Goal: Task Accomplishment & Management: Manage account settings

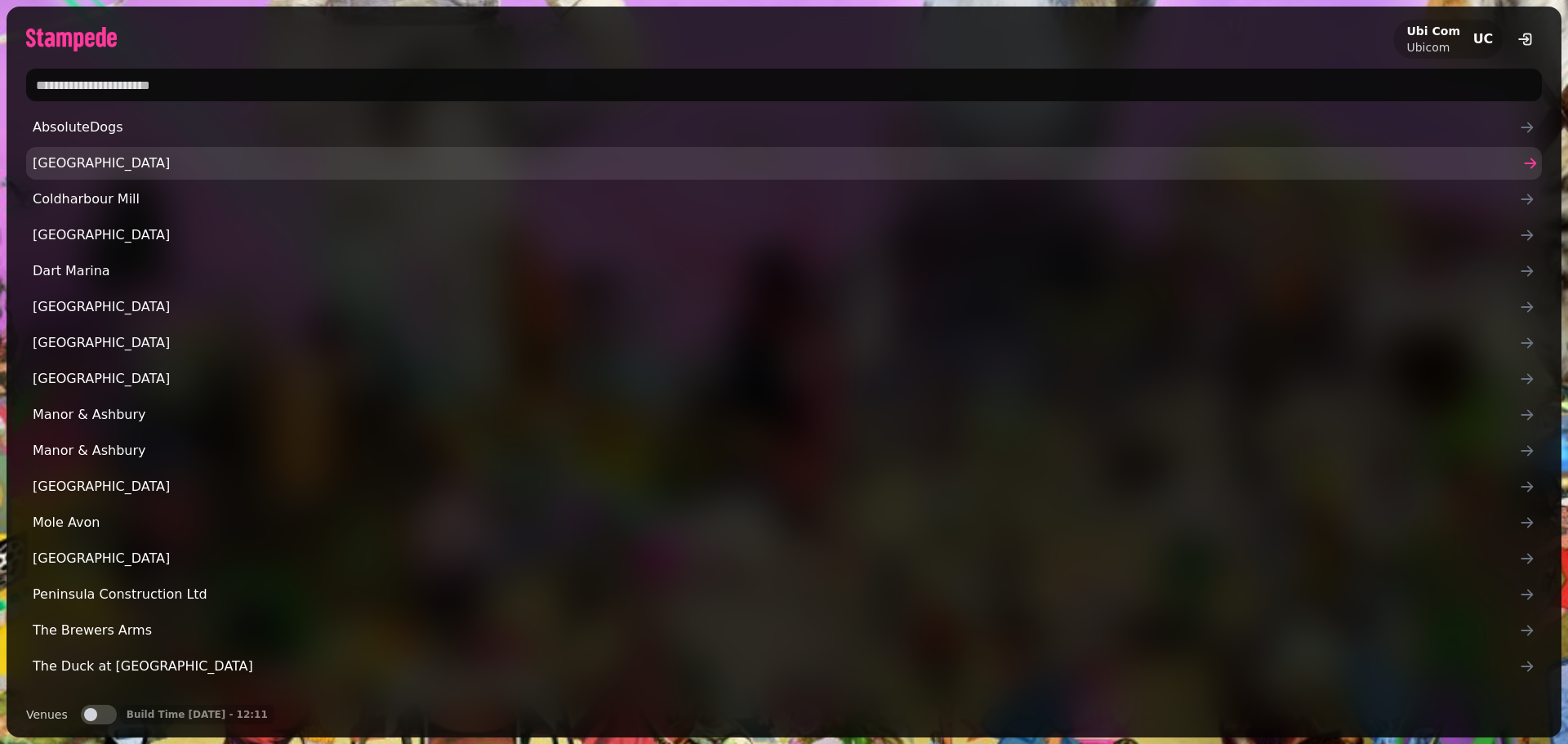
click at [175, 163] on span "[GEOGRAPHIC_DATA]" at bounding box center [776, 163] width 1486 height 20
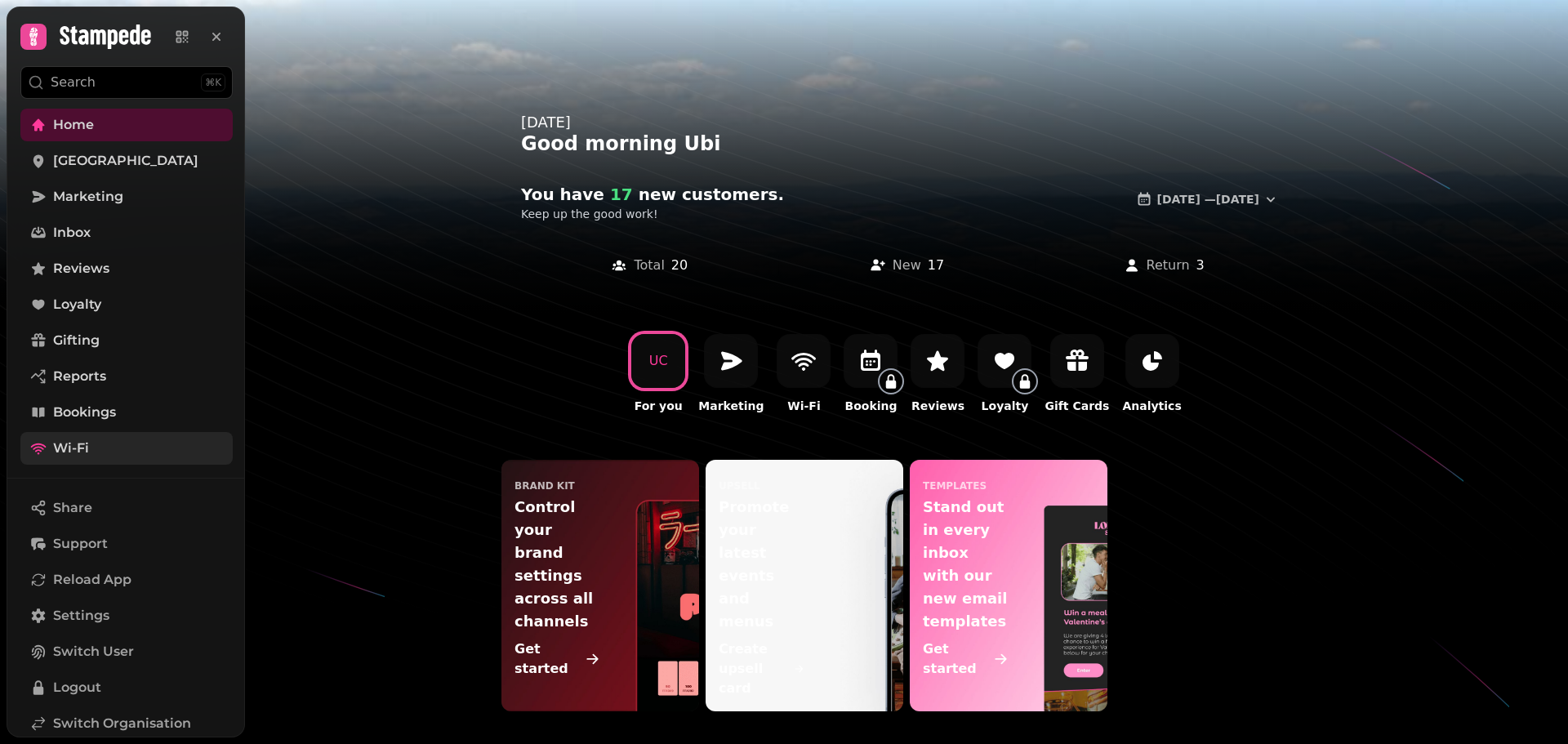
click at [96, 444] on link "Wi-Fi" at bounding box center [127, 449] width 212 height 33
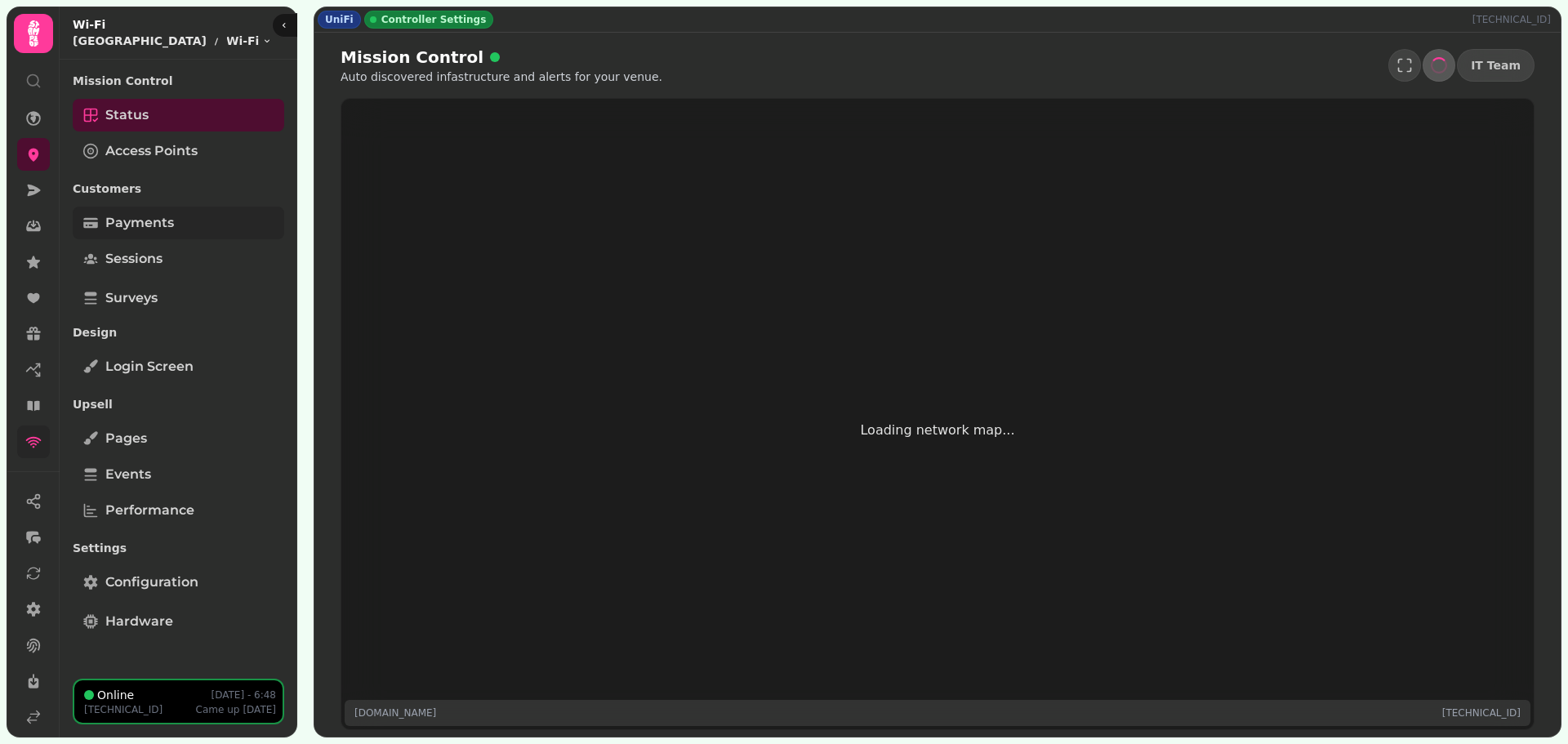
click at [139, 227] on span "Payments" at bounding box center [139, 223] width 68 height 20
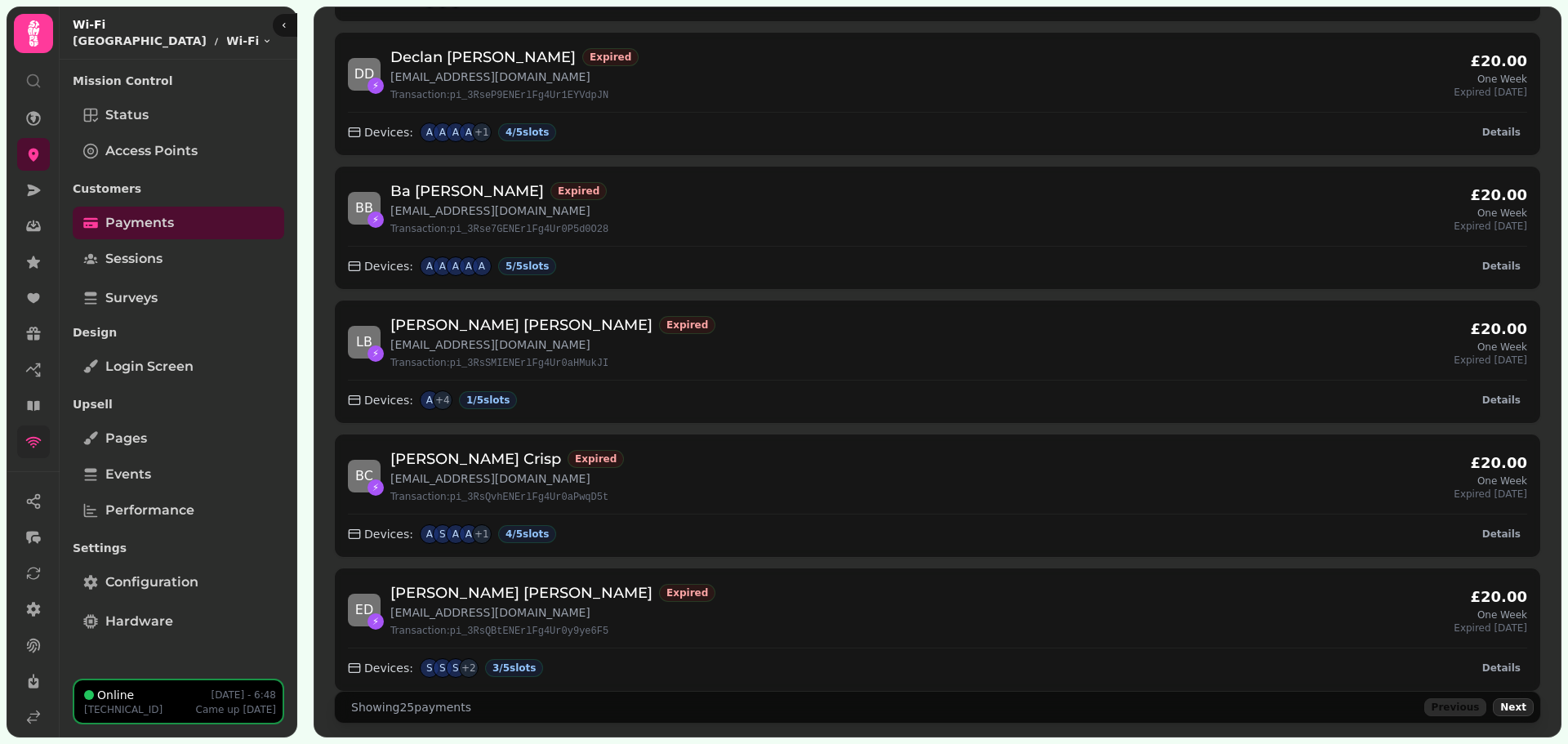
scroll to position [2820, 0]
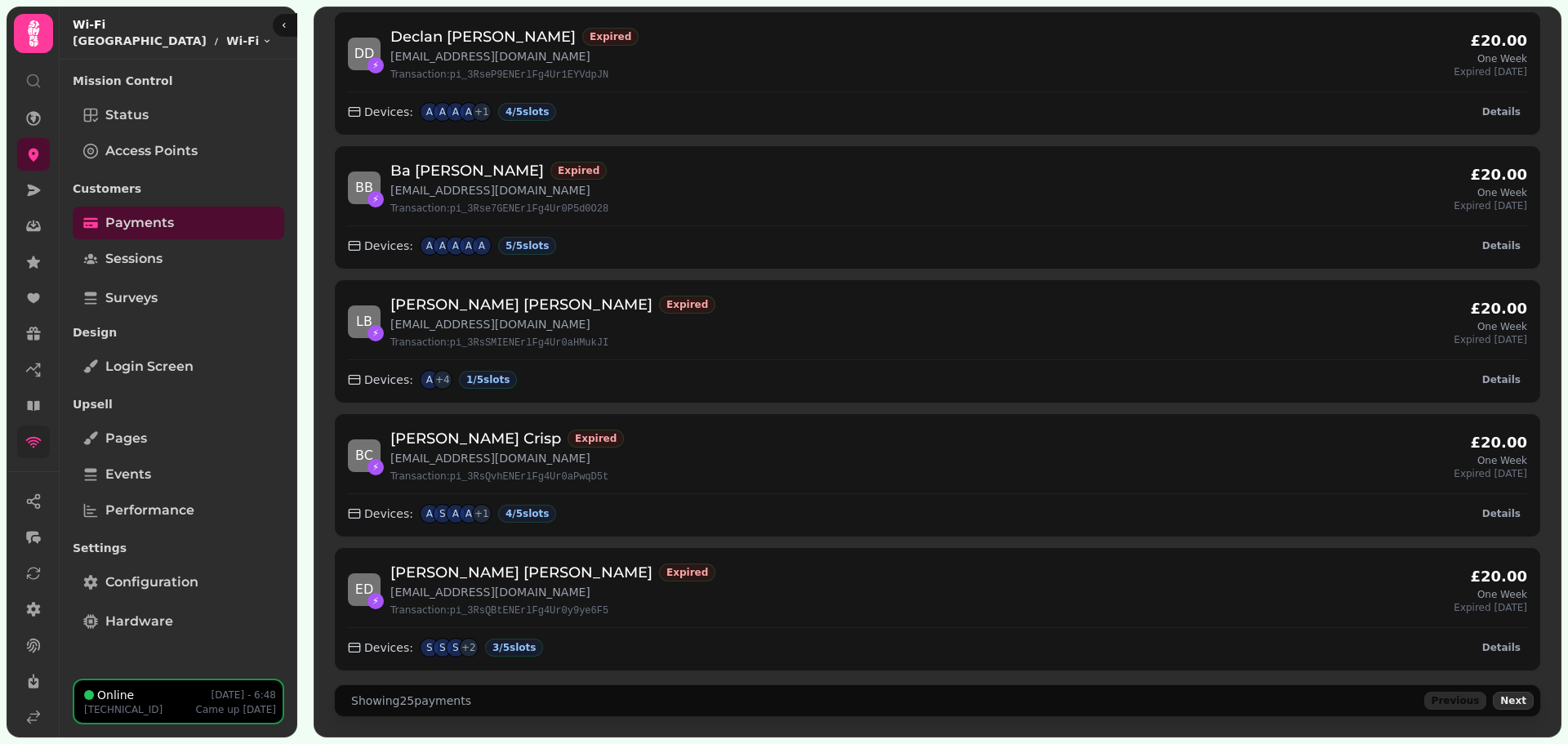
click at [1508, 700] on span "Next" at bounding box center [1514, 700] width 26 height 10
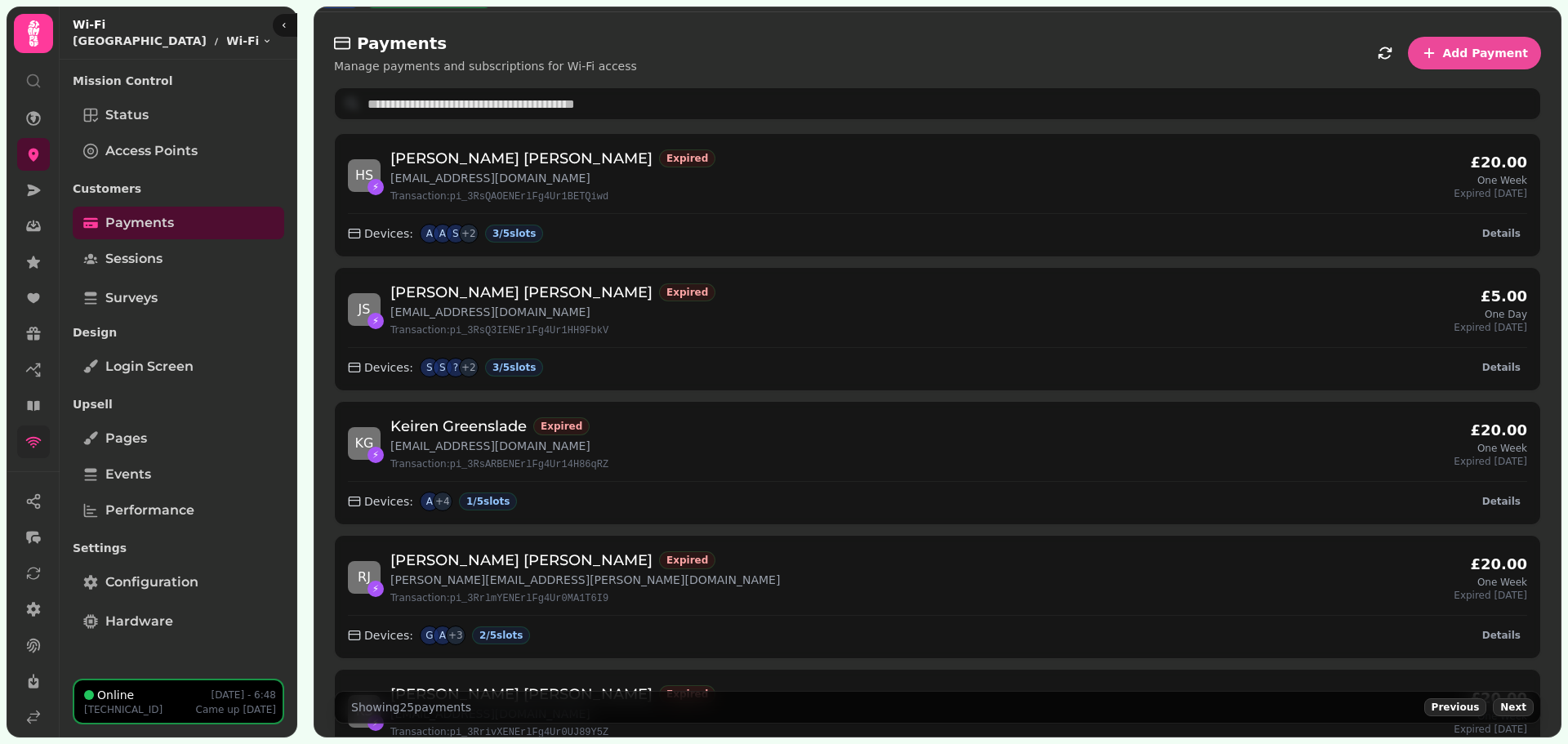
scroll to position [0, 0]
